Goal: Find specific page/section: Find specific page/section

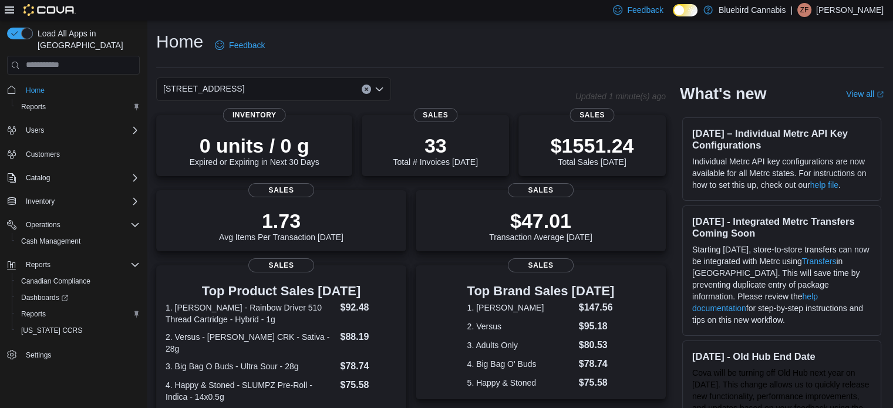
click at [270, 96] on div "[STREET_ADDRESS]" at bounding box center [273, 88] width 235 height 23
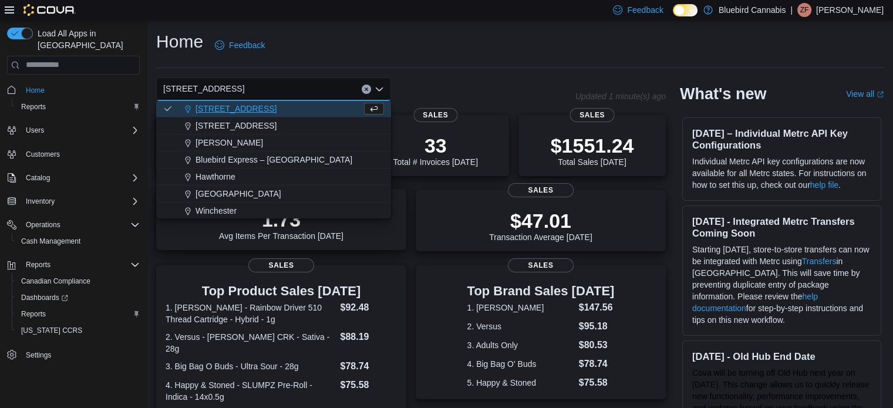
scroll to position [87, 0]
click at [234, 206] on span "Winchester" at bounding box center [215, 210] width 41 height 12
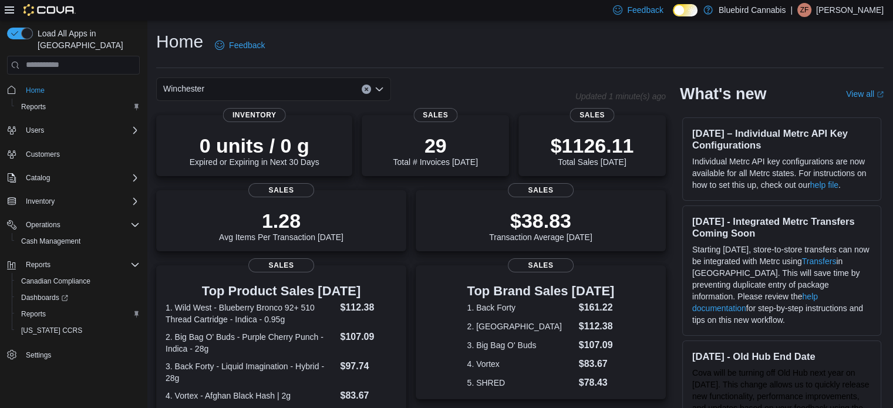
click at [252, 92] on div "Winchester Combo box. Selected. [GEOGRAPHIC_DATA]. Press Backspace to delete [G…" at bounding box center [273, 88] width 235 height 23
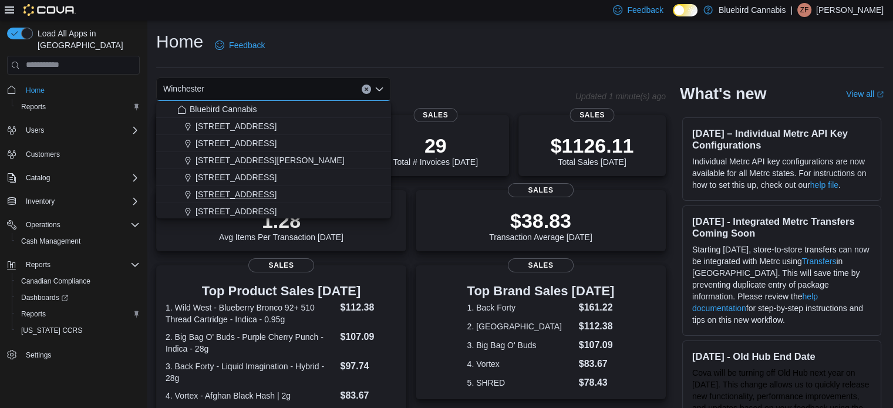
click at [235, 195] on span "[STREET_ADDRESS]" at bounding box center [235, 194] width 81 height 12
